Goal: Task Accomplishment & Management: Complete application form

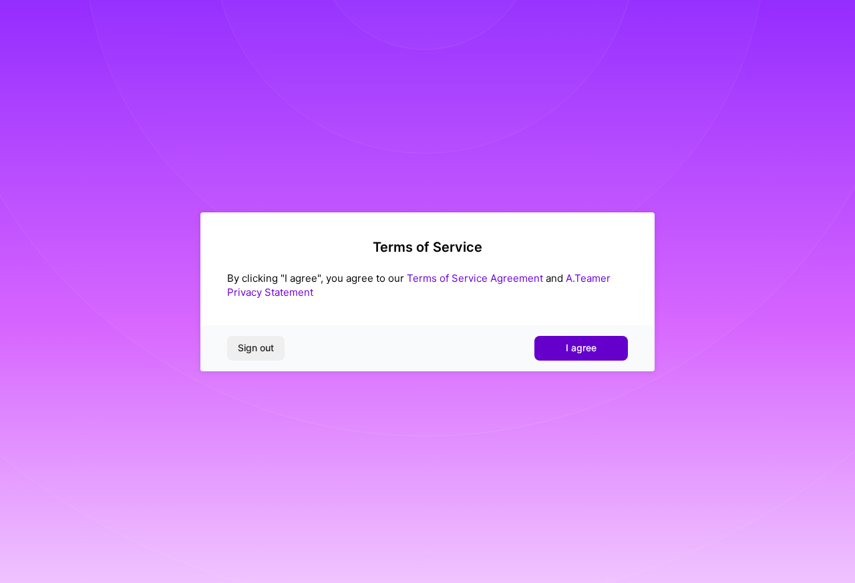
click at [581, 355] on span "I agree" at bounding box center [581, 348] width 31 height 13
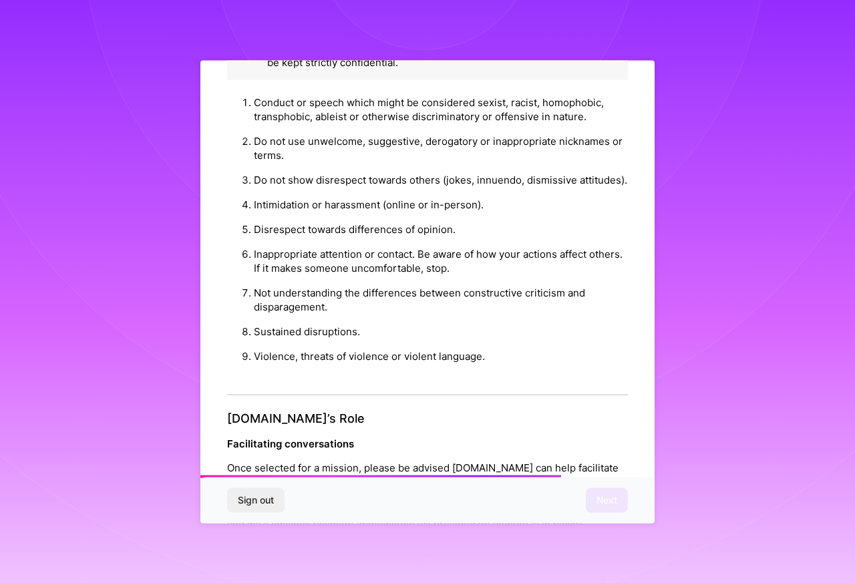
scroll to position [1432, 0]
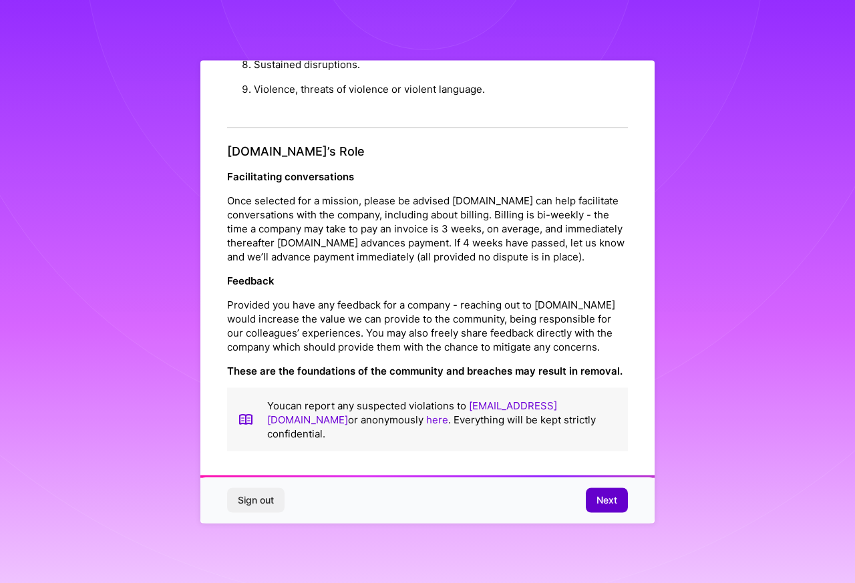
click at [617, 498] on span "Next" at bounding box center [607, 500] width 21 height 13
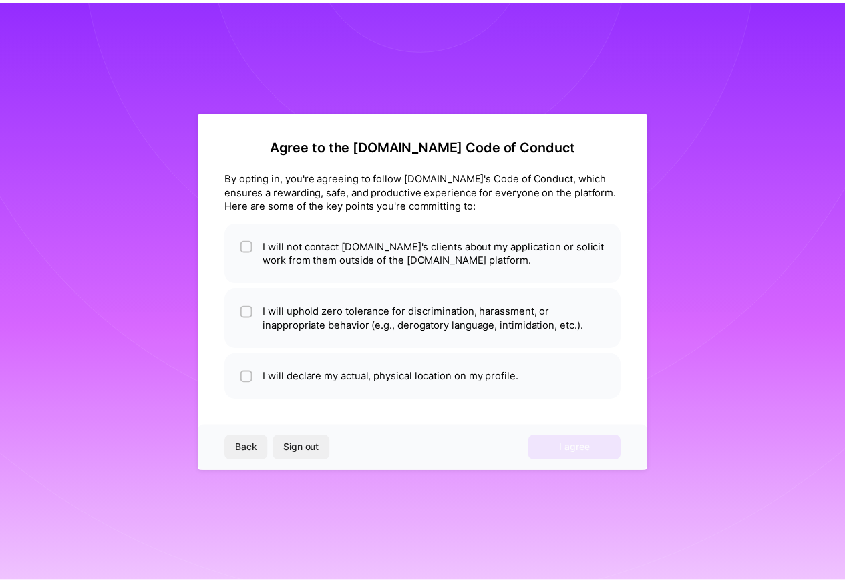
scroll to position [0, 0]
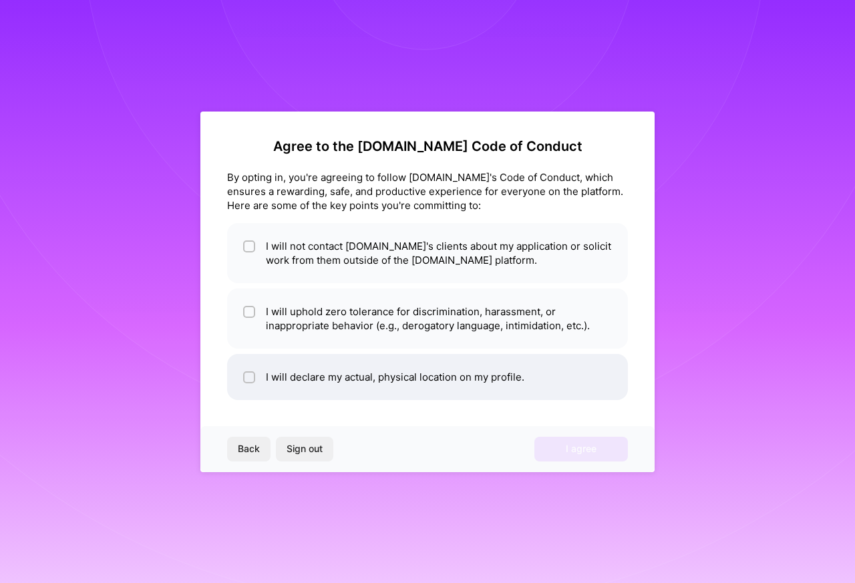
click at [345, 378] on li "I will declare my actual, physical location on my profile." at bounding box center [427, 377] width 401 height 46
checkbox input "true"
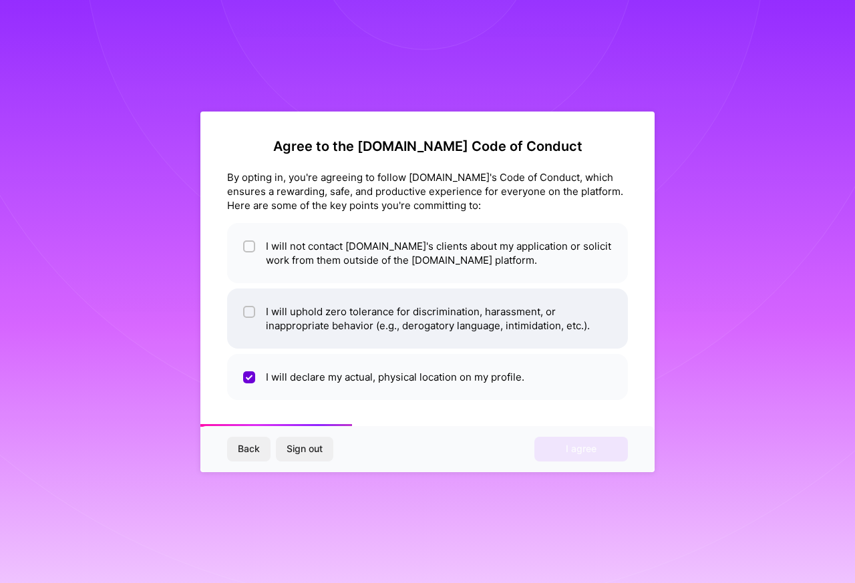
click at [340, 314] on li "I will uphold zero tolerance for discrimination, harassment, or inappropriate b…" at bounding box center [427, 319] width 401 height 60
checkbox input "true"
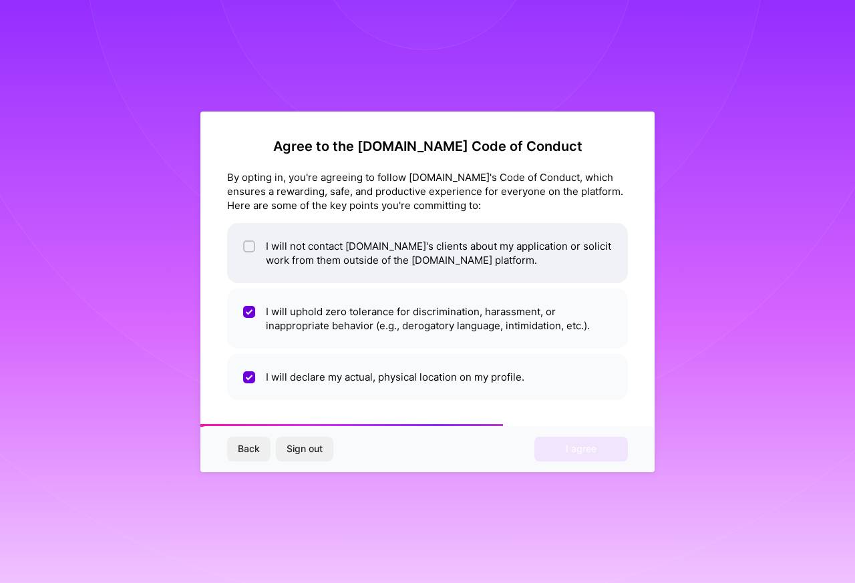
click at [517, 249] on li "I will not contact [DOMAIN_NAME]'s clients about my application or solicit work…" at bounding box center [427, 253] width 401 height 60
checkbox input "true"
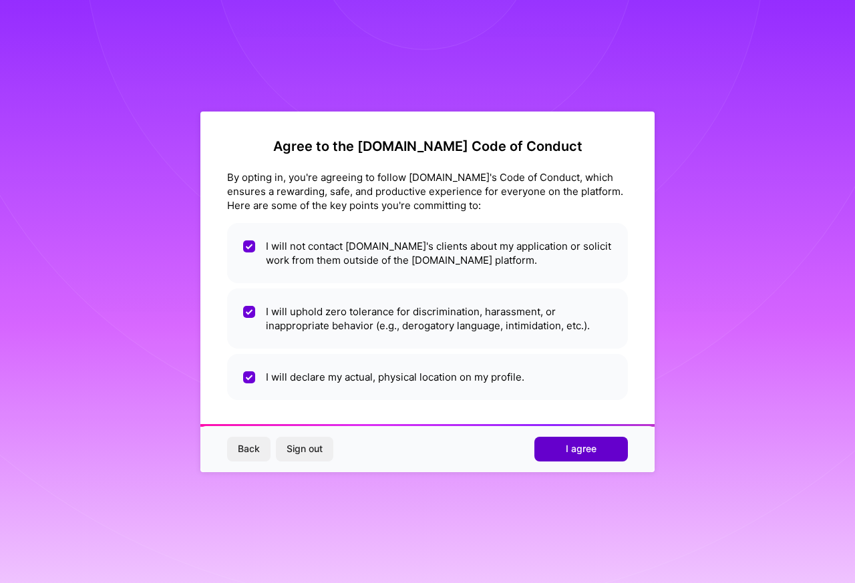
click at [596, 444] on span "I agree" at bounding box center [581, 448] width 31 height 13
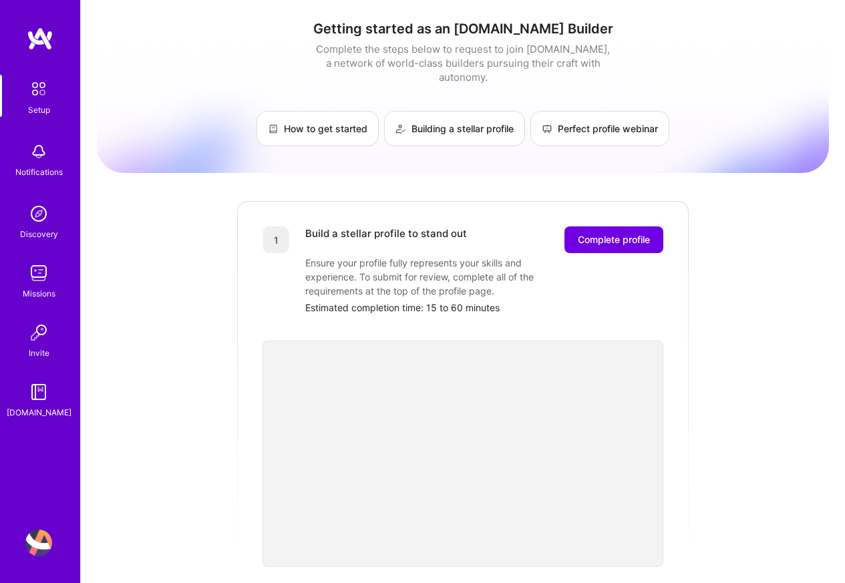
click at [39, 283] on img at bounding box center [38, 273] width 27 height 27
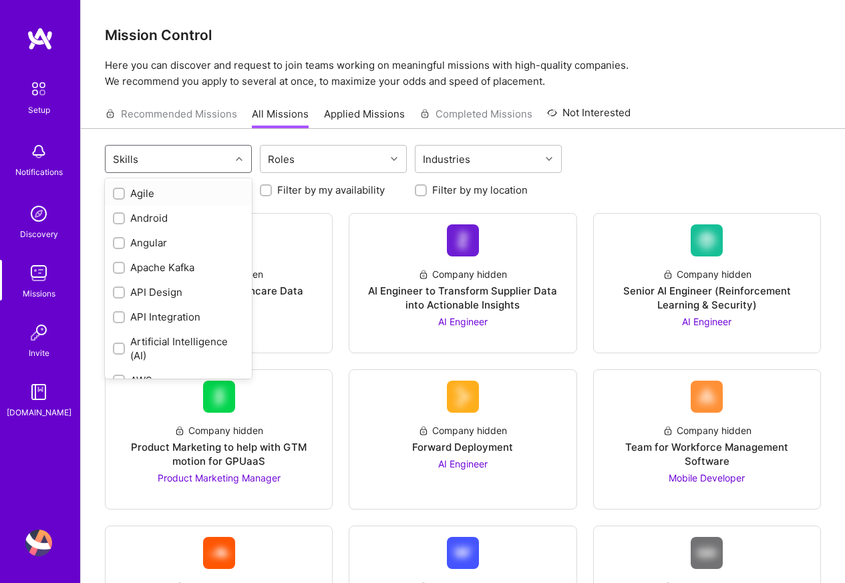
click at [183, 160] on div "Skills" at bounding box center [168, 159] width 125 height 27
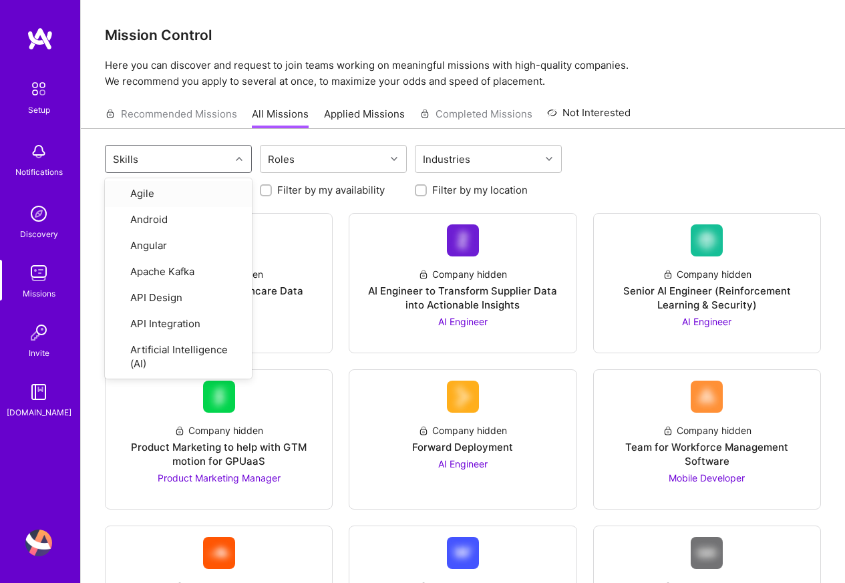
click at [183, 160] on div "Skills" at bounding box center [168, 159] width 125 height 27
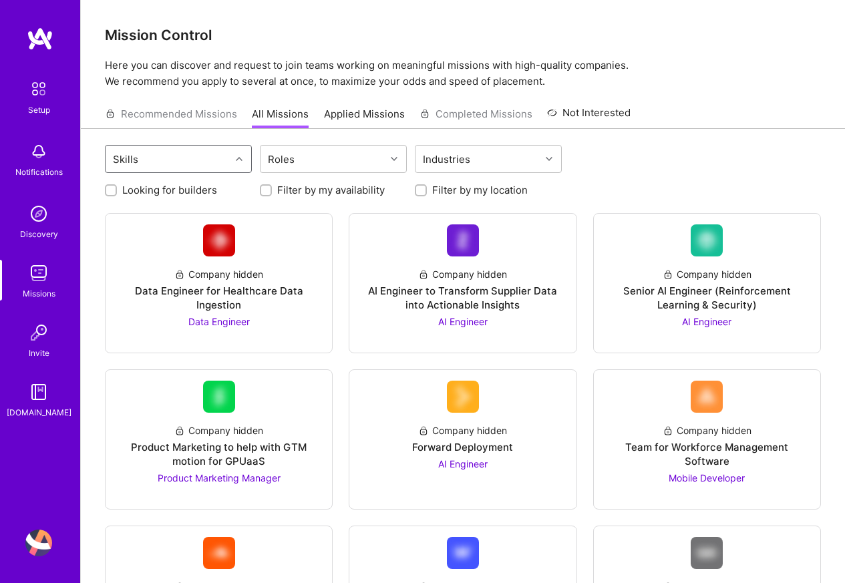
click at [362, 110] on link "Applied Missions" at bounding box center [364, 118] width 81 height 22
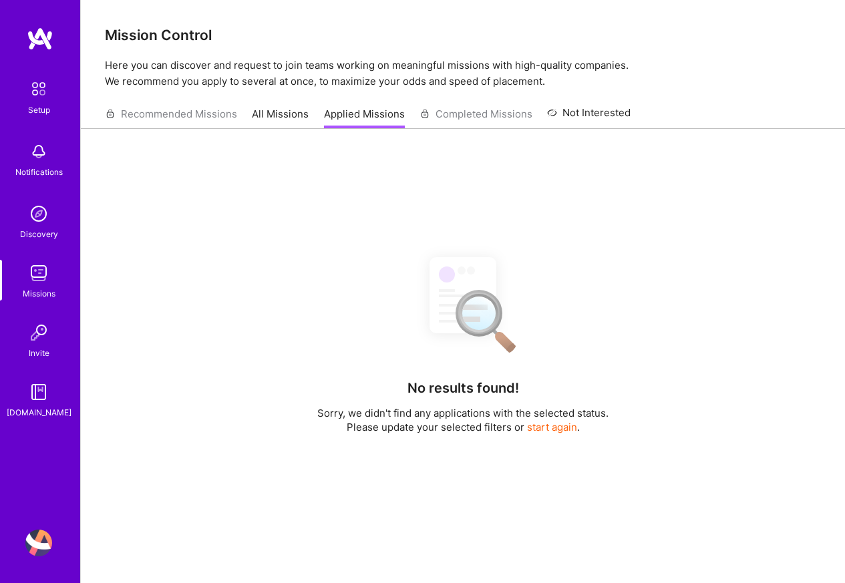
click at [272, 114] on link "All Missions" at bounding box center [280, 118] width 57 height 22
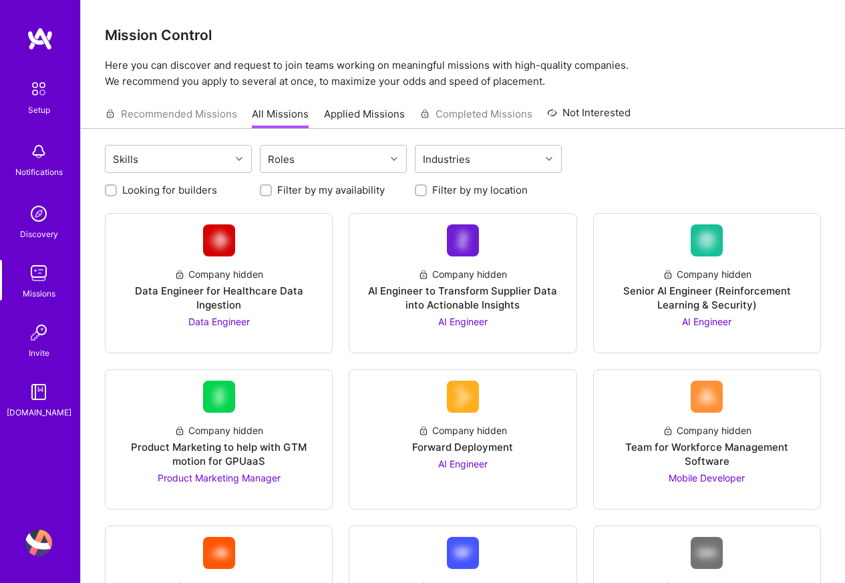
click at [30, 94] on img at bounding box center [39, 89] width 28 height 28
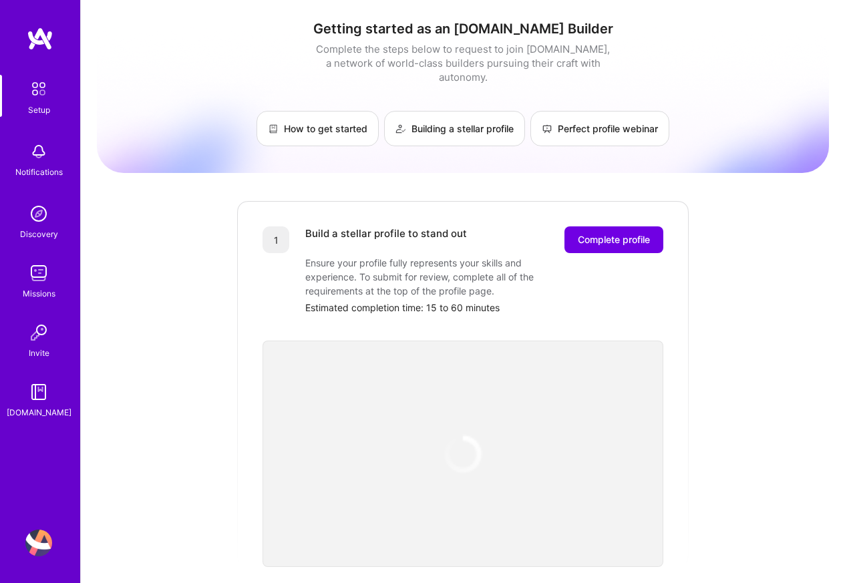
click at [37, 225] on img at bounding box center [38, 214] width 27 height 27
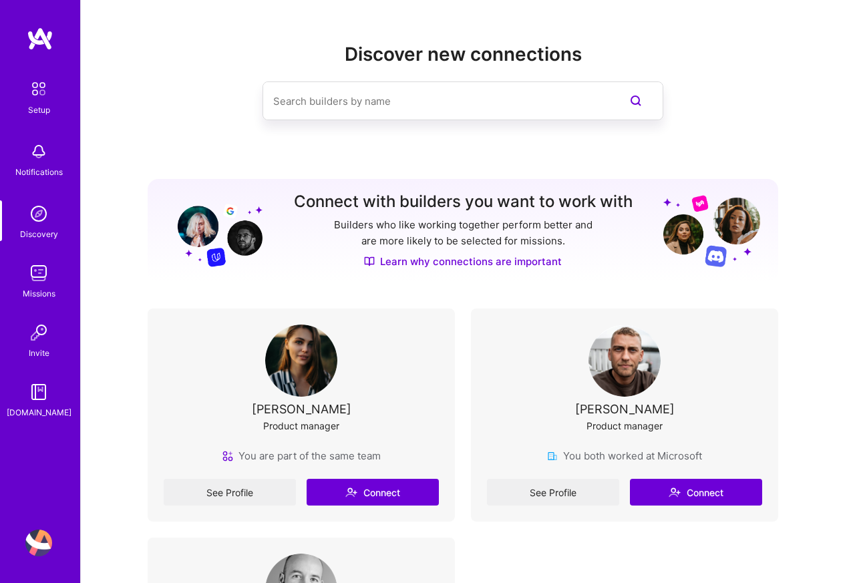
click at [46, 275] on img at bounding box center [38, 273] width 27 height 27
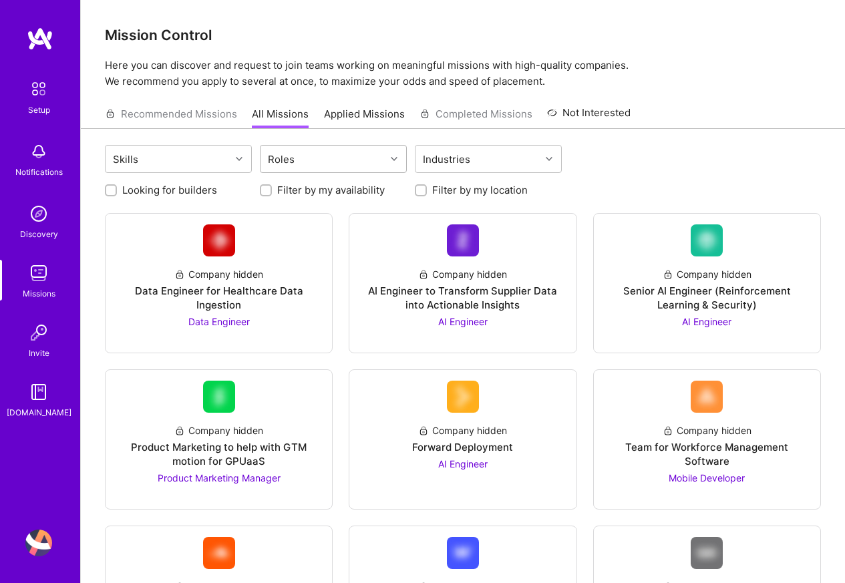
click at [285, 162] on div "Roles" at bounding box center [281, 159] width 33 height 19
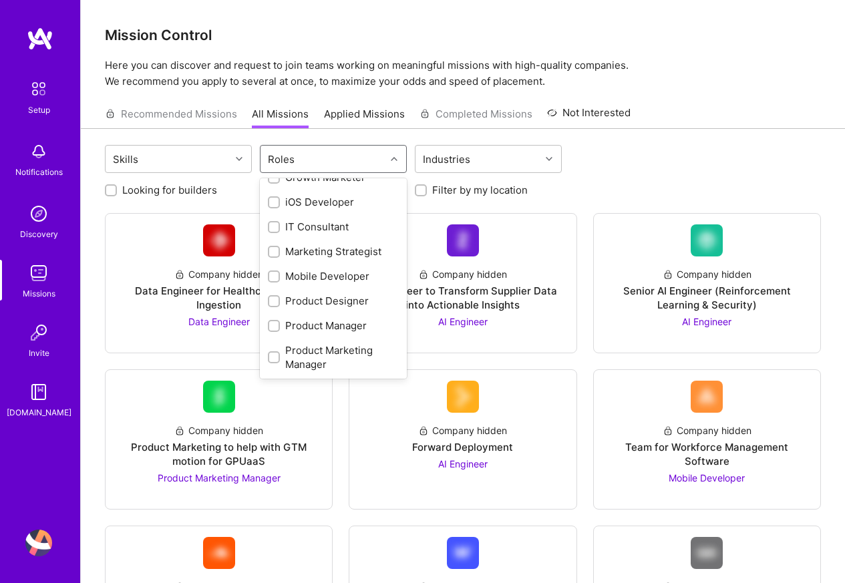
scroll to position [468, 0]
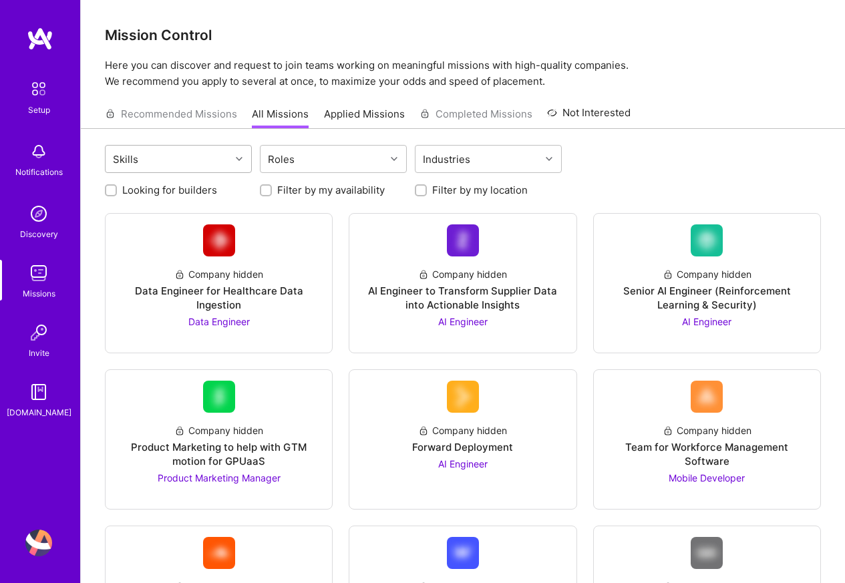
click at [219, 164] on div "Skills" at bounding box center [168, 159] width 125 height 27
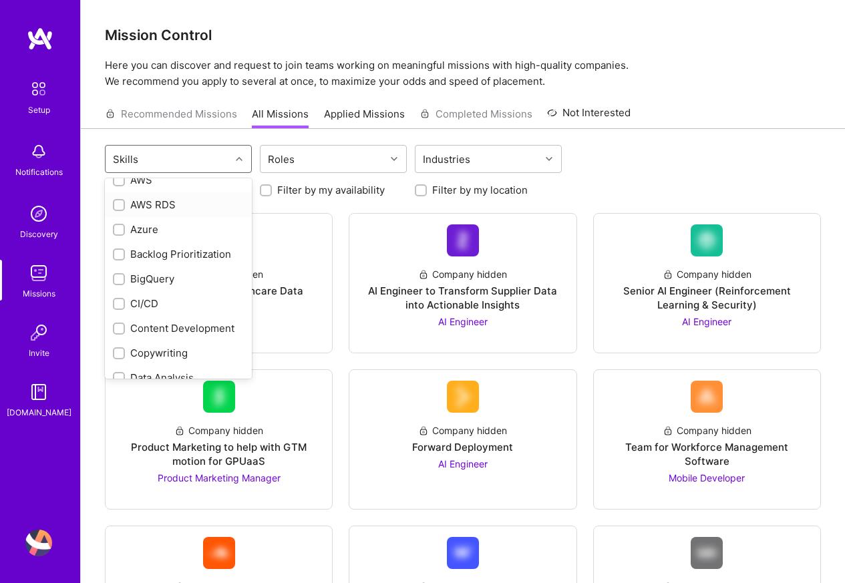
scroll to position [267, 0]
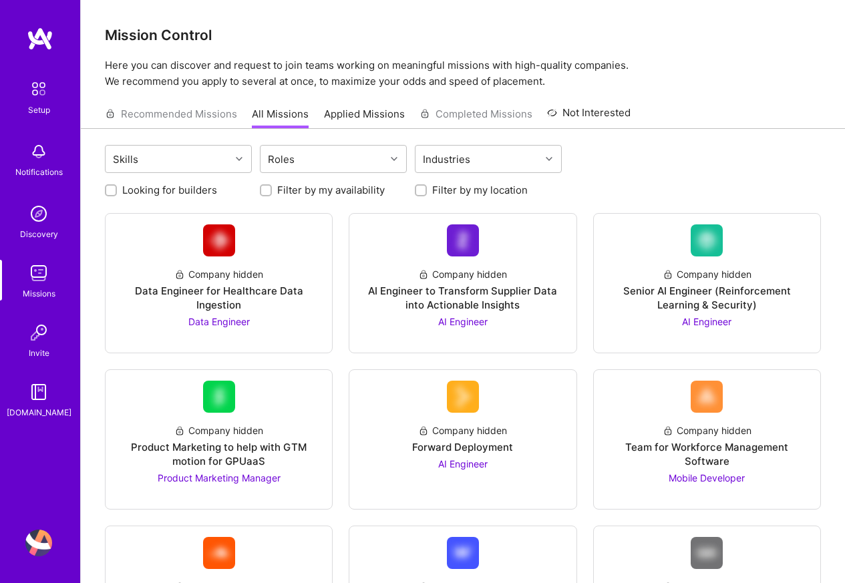
click at [689, 71] on p "Here you can discover and request to join teams working on meaningful missions …" at bounding box center [463, 73] width 716 height 32
